Goal: Information Seeking & Learning: Compare options

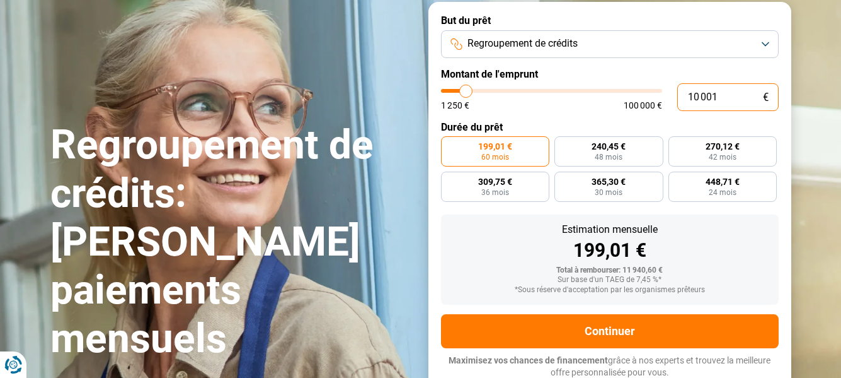
drag, startPoint x: 716, startPoint y: 95, endPoint x: 650, endPoint y: 100, distance: 65.7
click at [650, 100] on div "10 001 € 1 250 € 100 000 €" at bounding box center [610, 97] width 338 height 28
type input "3"
type input "1250"
type input "32"
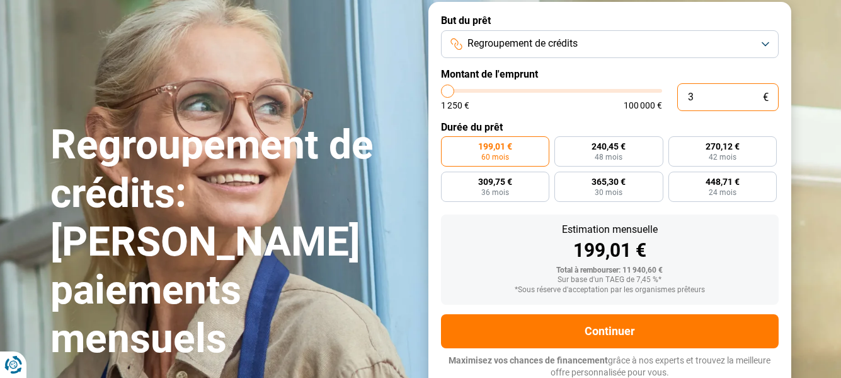
type input "1250"
type input "320"
type input "1250"
type input "3 200"
type input "3250"
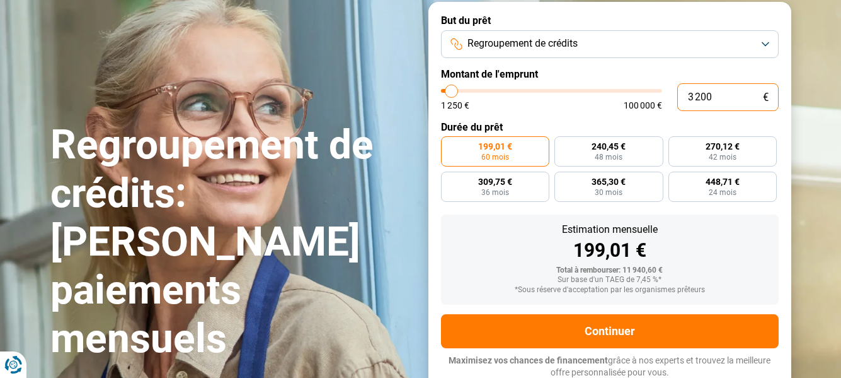
radio input "true"
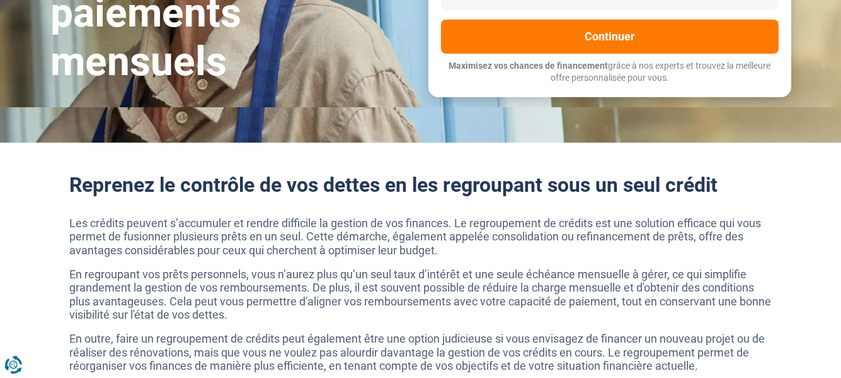
scroll to position [239, 0]
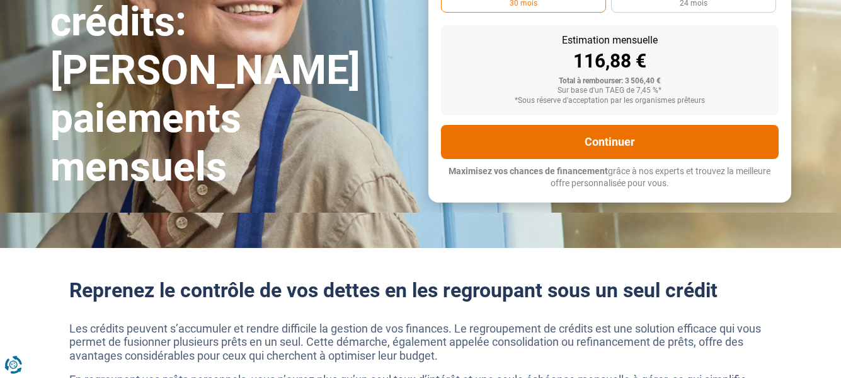
type input "3 200"
click at [621, 141] on button "Continuer" at bounding box center [610, 142] width 338 height 34
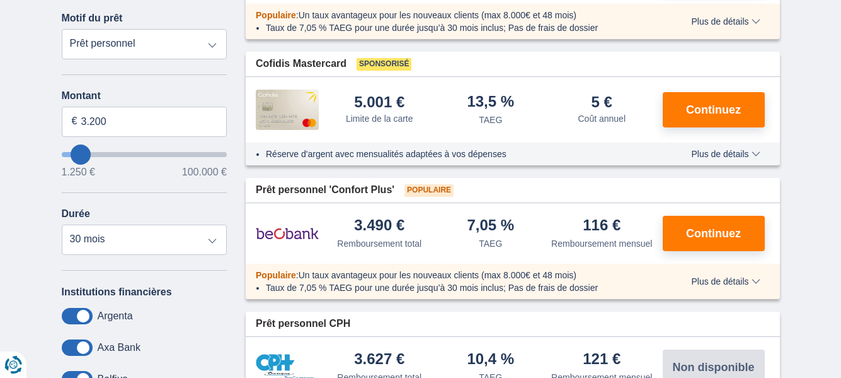
scroll to position [252, 0]
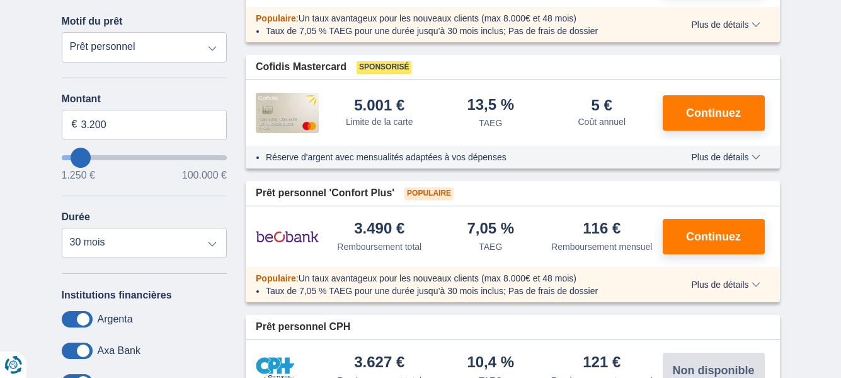
click at [212, 49] on select "Prêt personnel Voiture Moto / vélo Caravane / mobilhome Travaux Energie Rachat …" at bounding box center [145, 47] width 166 height 30
select select "debtConsolidation"
click at [62, 32] on select "Prêt personnel Voiture Moto / vélo Caravane / mobilhome Travaux Energie Rachat …" at bounding box center [145, 47] width 166 height 30
type input "10.000"
type input "10250"
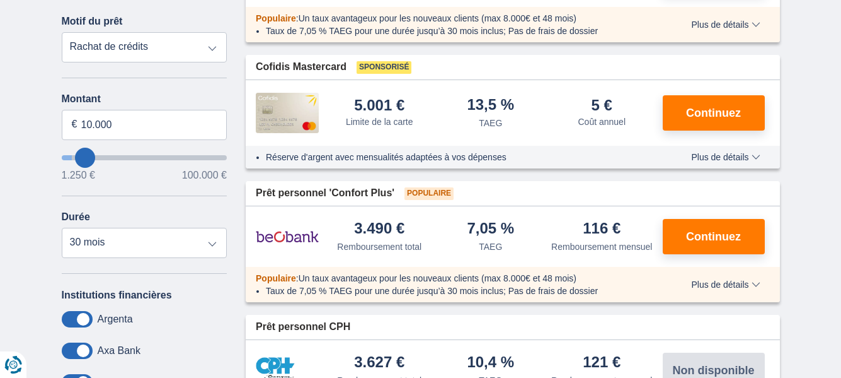
select select "48"
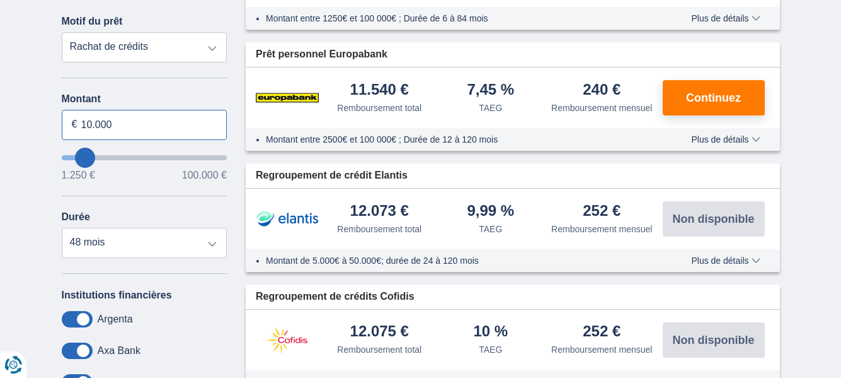
drag, startPoint x: 120, startPoint y: 118, endPoint x: -5, endPoint y: 78, distance: 132.0
click at [170, 123] on input "3.500" at bounding box center [145, 125] width 166 height 30
type input "3.500"
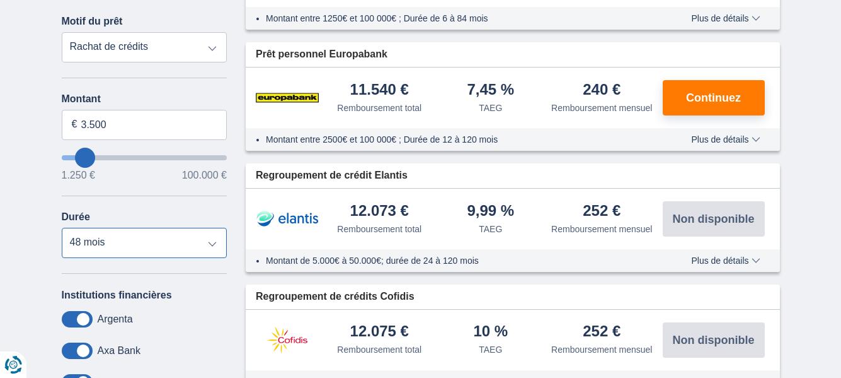
type input "3250"
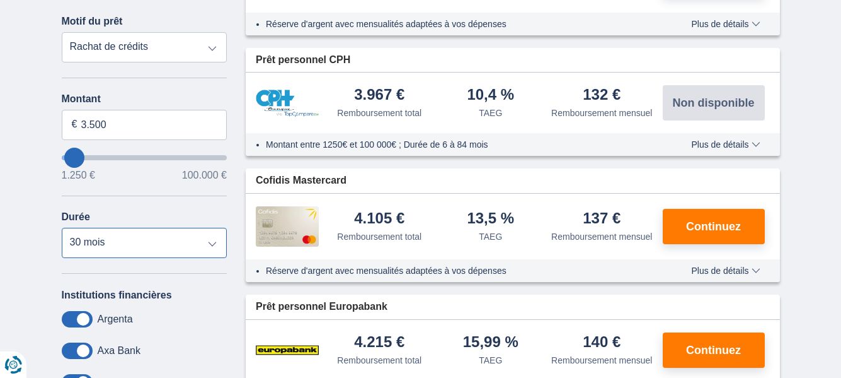
select select "24"
click at [62, 228] on select "12 mois 18 mois 24 mois 30 mois" at bounding box center [145, 243] width 166 height 30
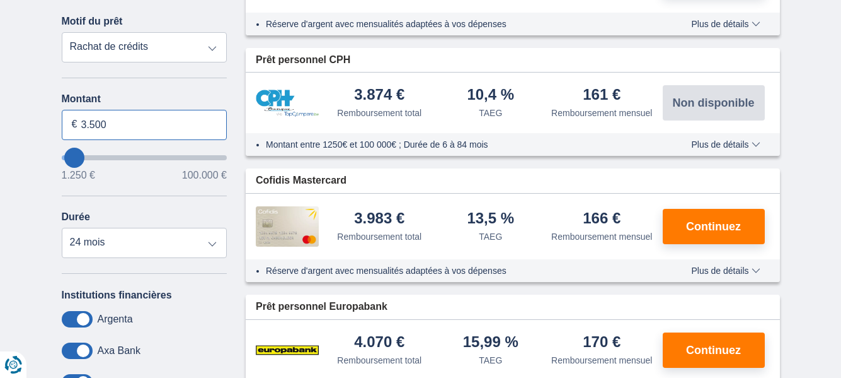
drag, startPoint x: 112, startPoint y: 124, endPoint x: -5, endPoint y: 59, distance: 134.3
type input "3.000"
type input "3250"
select select "30"
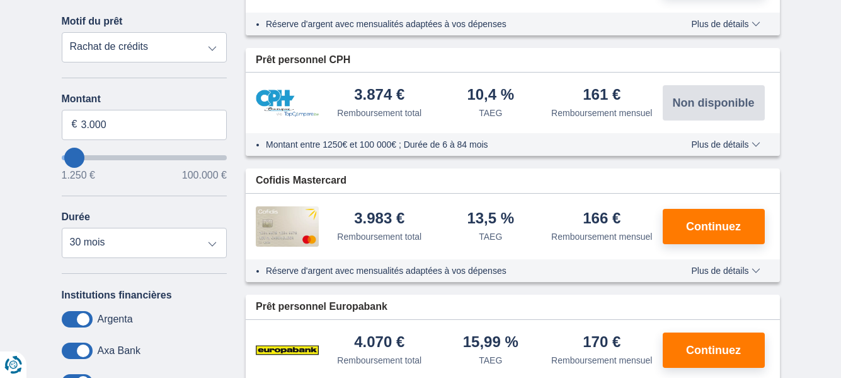
click at [204, 321] on div "Argenta" at bounding box center [145, 319] width 166 height 16
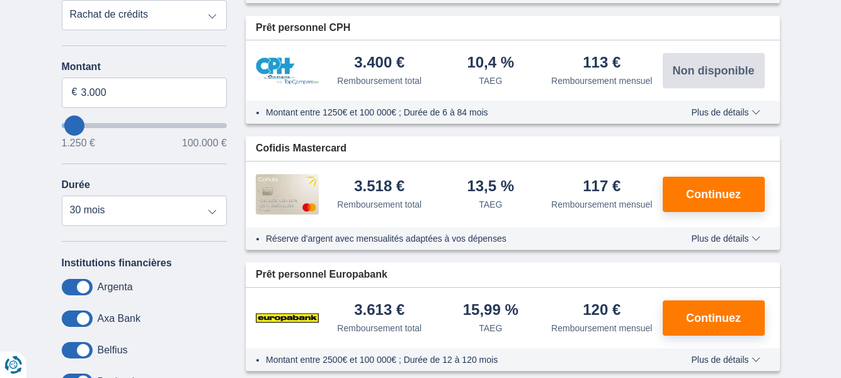
scroll to position [189, 0]
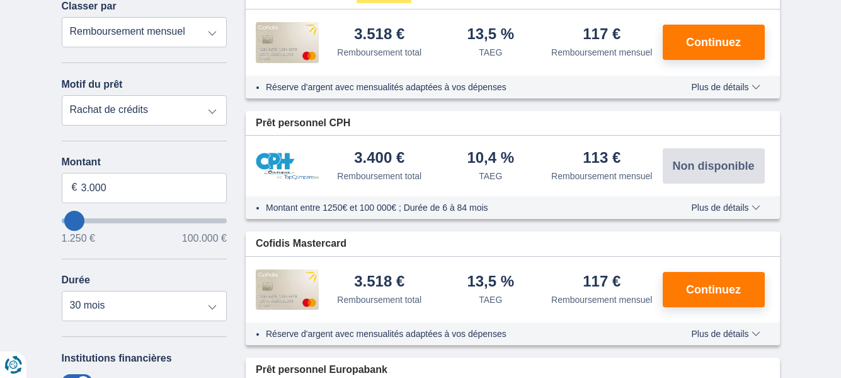
type input "2.250"
type input "2250"
select select "24"
type input "3.250"
type input "4250"
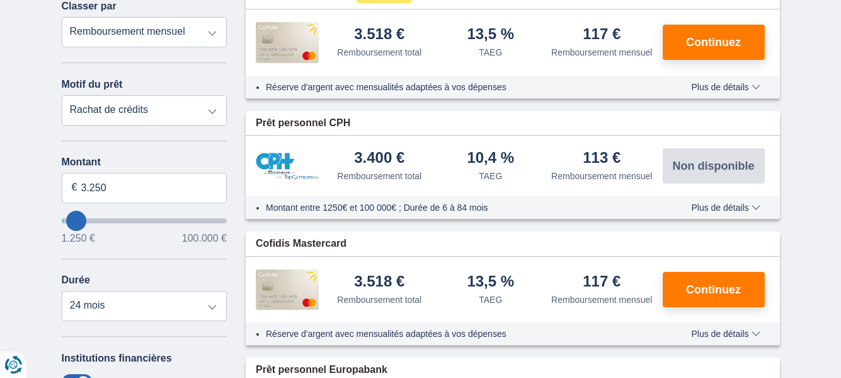
type input "4.250"
select select "36"
type input "1.250"
type input "1250"
select select "24"
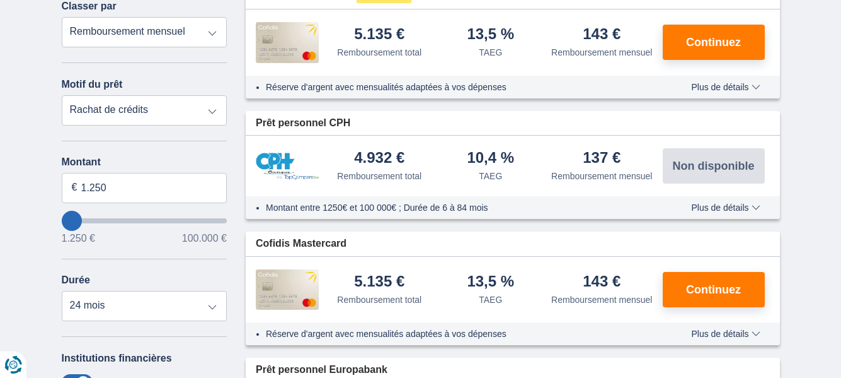
type input "1250"
click at [74, 222] on input "wantToBorrow" at bounding box center [145, 220] width 166 height 5
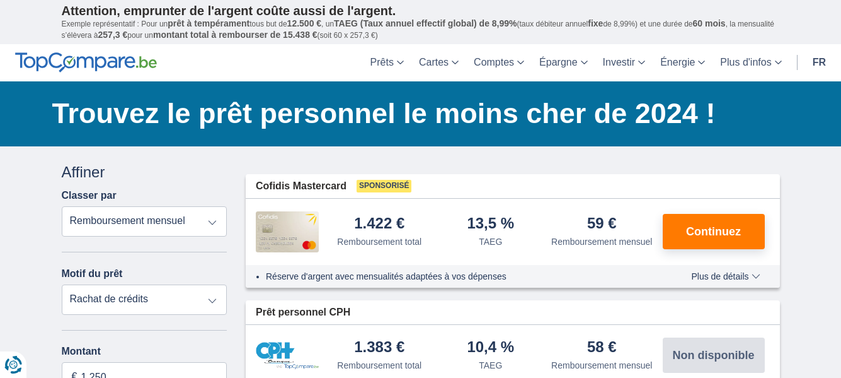
scroll to position [189, 0]
